Goal: Information Seeking & Learning: Learn about a topic

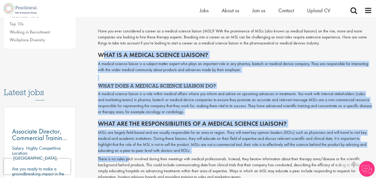
drag, startPoint x: 102, startPoint y: 51, endPoint x: 128, endPoint y: 162, distance: 113.1
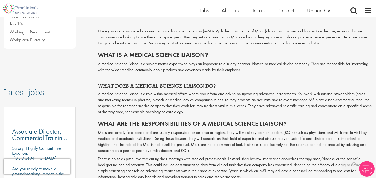
click at [158, 146] on p "MSLs are largely field-based and are usually responsible for an area or region.…" at bounding box center [235, 142] width 274 height 24
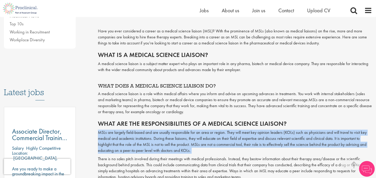
click at [158, 146] on p "MSLs are largely field-based and are usually responsible for an area or region.…" at bounding box center [235, 142] width 274 height 24
click at [226, 139] on p "MSLs are largely field-based and are usually responsible for an area or region.…" at bounding box center [235, 142] width 274 height 24
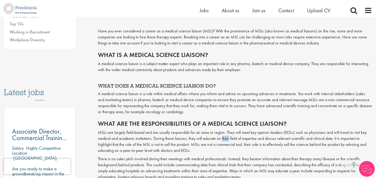
click at [226, 139] on p "MSLs are largely field-based and are usually responsible for an area or region.…" at bounding box center [235, 142] width 274 height 24
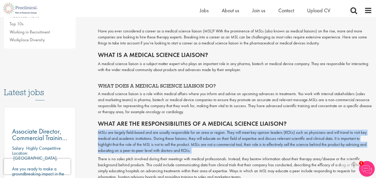
click at [226, 139] on p "MSLs are largely field-based and are usually responsible for an area or region.…" at bounding box center [235, 142] width 274 height 24
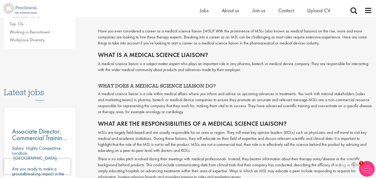
click at [210, 168] on p "There is no sales pitch involved during their meetings with medical professiona…" at bounding box center [235, 168] width 274 height 24
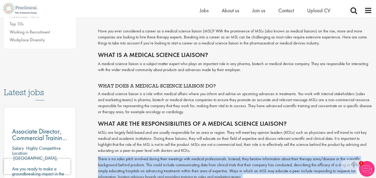
click at [210, 168] on p "There is no sales pitch involved during their meetings with medical professiona…" at bounding box center [235, 168] width 274 height 24
click at [222, 168] on p "There is no sales pitch involved during their meetings with medical professiona…" at bounding box center [235, 168] width 274 height 24
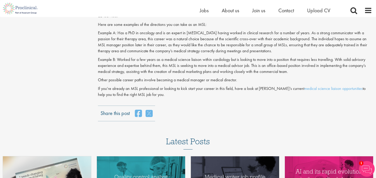
scroll to position [588, 0]
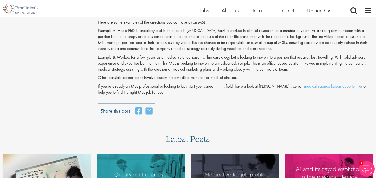
click at [98, 30] on p "Example A: Has a PhD in oncology and is an expert in [MEDICAL_DATA] having work…" at bounding box center [235, 40] width 274 height 24
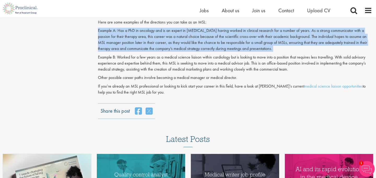
click at [98, 30] on p "Example A: Has a PhD in oncology and is an expert in [MEDICAL_DATA] having work…" at bounding box center [235, 40] width 274 height 24
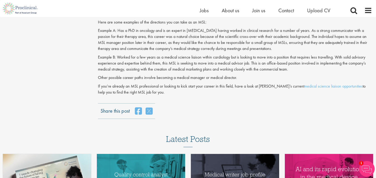
click at [101, 68] on p "Example B: Worked for a few years as a medical science liaison within cardiolog…" at bounding box center [235, 63] width 274 height 18
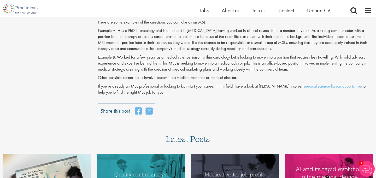
click at [98, 92] on p "If you’re already an MSL professional or looking to kick start your career in t…" at bounding box center [235, 89] width 274 height 12
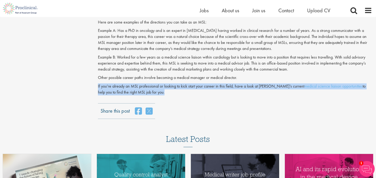
click at [98, 92] on p "If you’re already an MSL professional or looking to kick start your career in t…" at bounding box center [235, 89] width 274 height 12
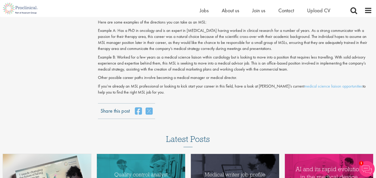
click at [99, 31] on p "Example A: Has a PhD in oncology and is an expert in [MEDICAL_DATA] having work…" at bounding box center [235, 40] width 274 height 24
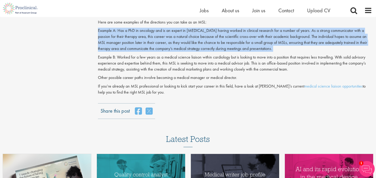
click at [99, 31] on p "Example A: Has a PhD in oncology and is an expert in [MEDICAL_DATA] having work…" at bounding box center [235, 40] width 274 height 24
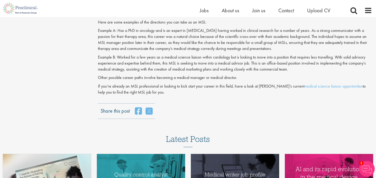
click at [98, 32] on p "Example A: Has a PhD in oncology and is an expert in [MEDICAL_DATA] having work…" at bounding box center [235, 40] width 274 height 24
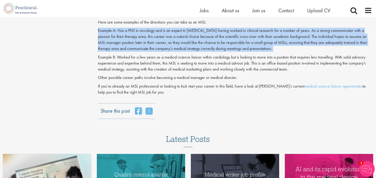
click at [98, 28] on p "Example A: Has a PhD in oncology and is an expert in [MEDICAL_DATA] having work…" at bounding box center [235, 40] width 274 height 24
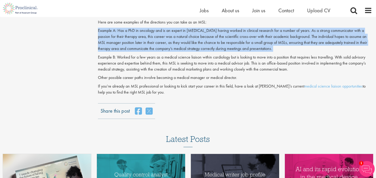
click at [98, 48] on p "Example A: Has a PhD in oncology and is an expert in [MEDICAL_DATA] having work…" at bounding box center [235, 40] width 274 height 24
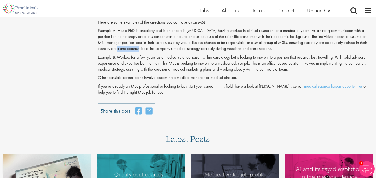
click at [98, 48] on p "Example A: Has a PhD in oncology and is an expert in [MEDICAL_DATA] having work…" at bounding box center [235, 40] width 274 height 24
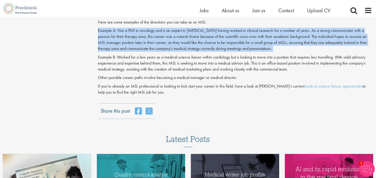
click at [98, 48] on p "Example A: Has a PhD in oncology and is an expert in [MEDICAL_DATA] having work…" at bounding box center [235, 40] width 274 height 24
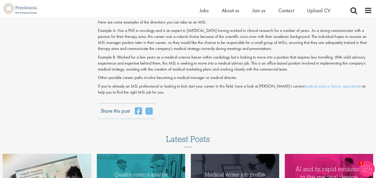
click at [98, 90] on p "If you’re already an MSL professional or looking to kick start your career in t…" at bounding box center [235, 89] width 274 height 12
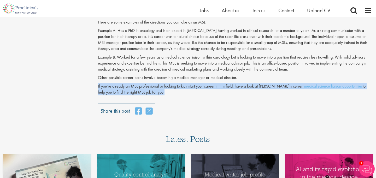
click at [98, 90] on p "If you’re already an MSL professional or looking to kick start your career in t…" at bounding box center [235, 89] width 274 height 12
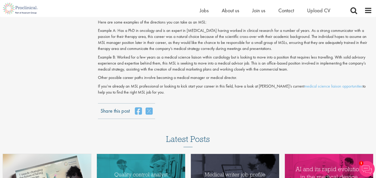
click at [98, 45] on p "Example A: Has a PhD in oncology and is an expert in [MEDICAL_DATA] having work…" at bounding box center [235, 40] width 274 height 24
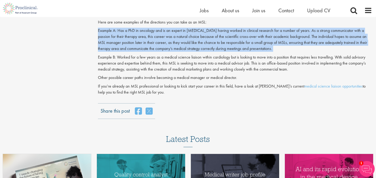
click at [98, 45] on p "Example A: Has a PhD in oncology and is an expert in [MEDICAL_DATA] having work…" at bounding box center [235, 40] width 274 height 24
click at [98, 56] on p "Example B: Worked for a few years as a medical science liaison within cardiolog…" at bounding box center [235, 63] width 274 height 18
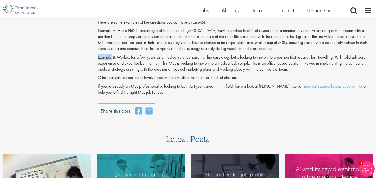
click at [98, 56] on p "Example B: Worked for a few years as a medical science liaison within cardiolog…" at bounding box center [235, 63] width 274 height 18
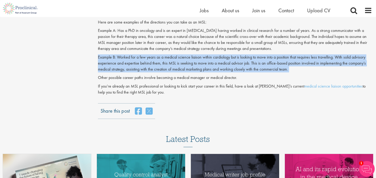
click at [98, 56] on p "Example B: Worked for a few years as a medical science liaison within cardiolog…" at bounding box center [235, 63] width 274 height 18
click at [98, 69] on p "Example B: Worked for a few years as a medical science liaison within cardiolog…" at bounding box center [235, 63] width 274 height 18
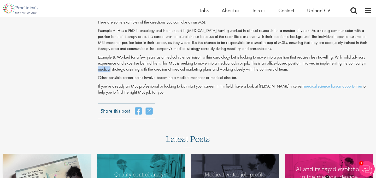
click at [98, 69] on p "Example B: Worked for a few years as a medical science liaison within cardiolog…" at bounding box center [235, 63] width 274 height 18
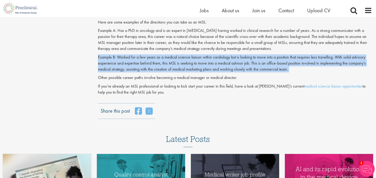
click at [98, 69] on p "Example B: Worked for a few years as a medical science liaison within cardiolog…" at bounding box center [235, 63] width 274 height 18
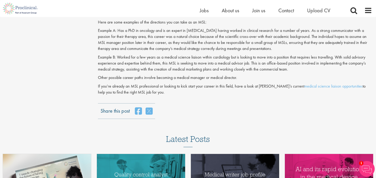
click at [117, 92] on p "If you’re already an MSL professional or looking to kick start your career in t…" at bounding box center [235, 89] width 274 height 12
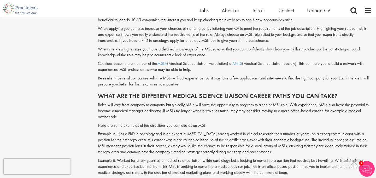
scroll to position [497, 0]
